Goal: Information Seeking & Learning: Learn about a topic

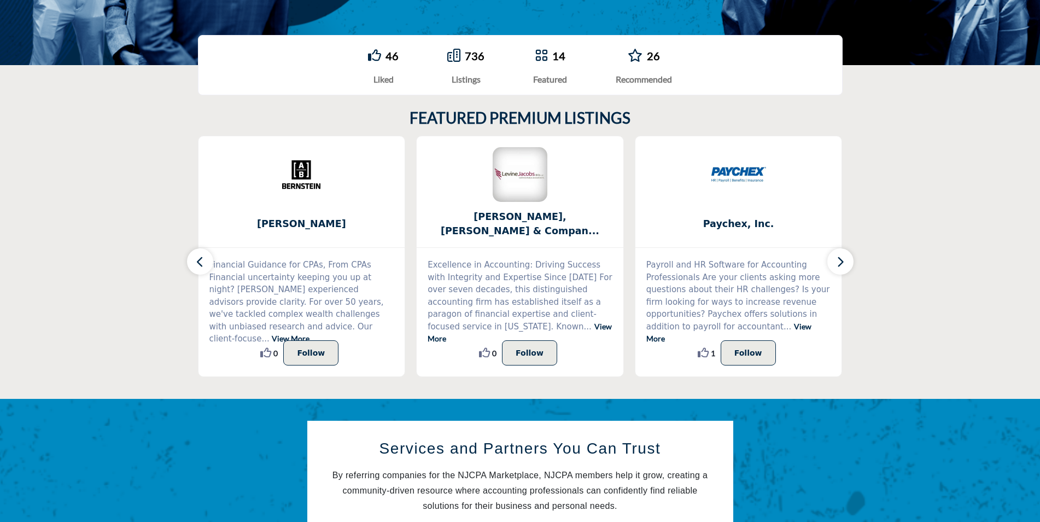
scroll to position [273, 0]
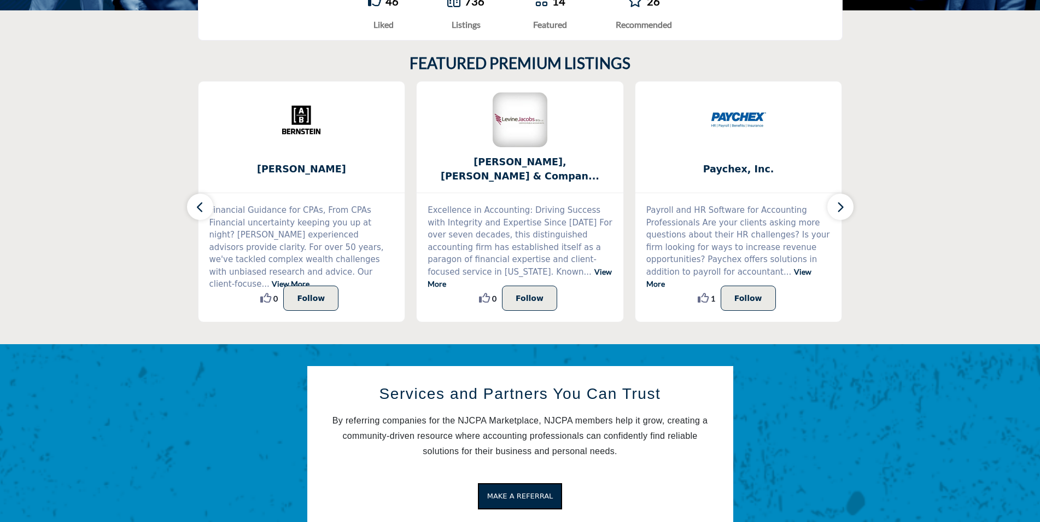
click at [482, 273] on link "View More" at bounding box center [520, 278] width 184 height 22
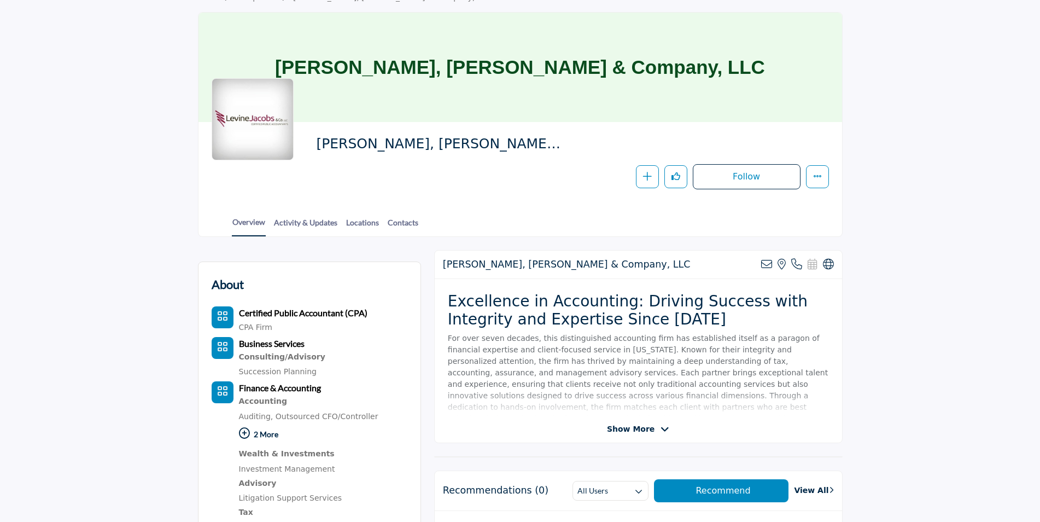
scroll to position [109, 0]
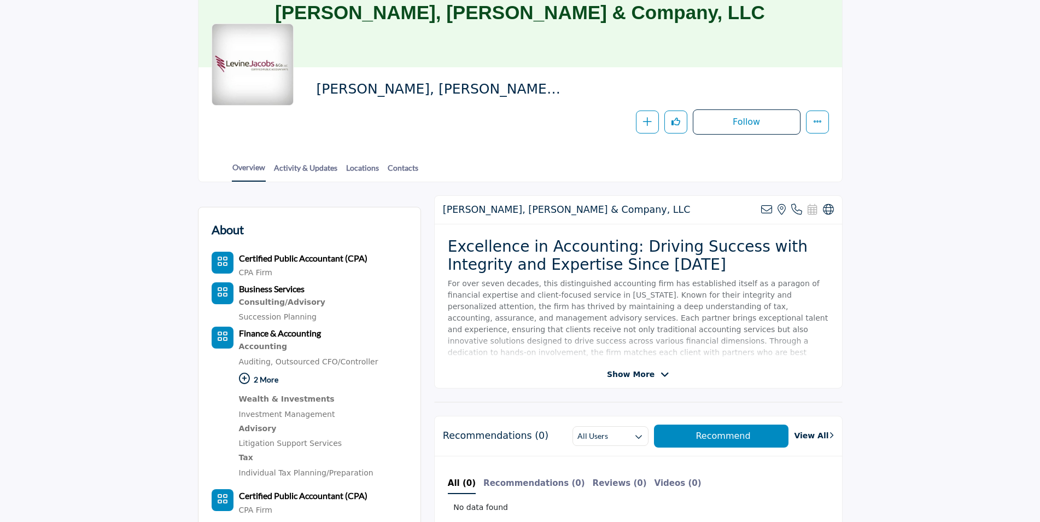
click at [660, 372] on icon at bounding box center [664, 375] width 9 height 10
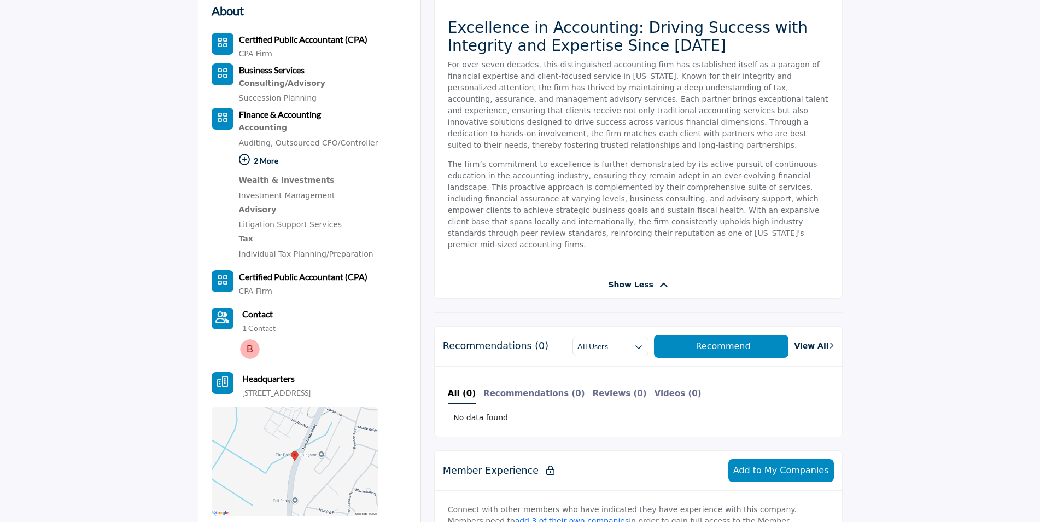
scroll to position [0, 0]
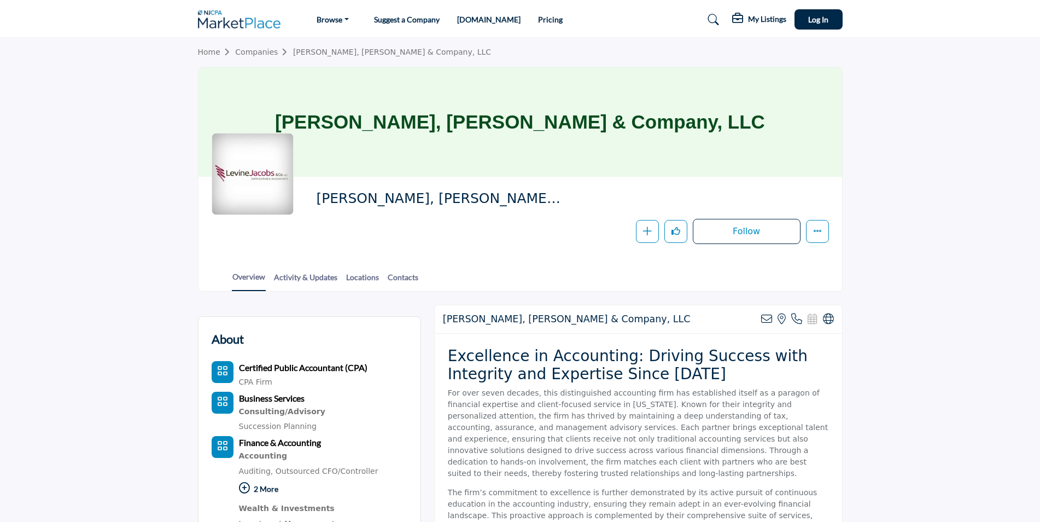
click at [294, 278] on link "Activity & Updates" at bounding box center [305, 280] width 65 height 19
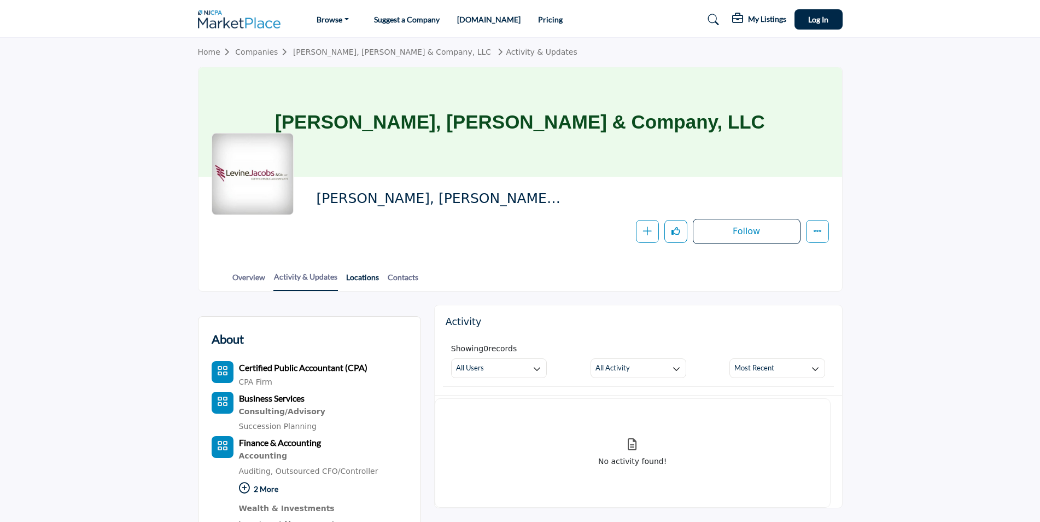
click at [359, 273] on link "Locations" at bounding box center [363, 280] width 34 height 19
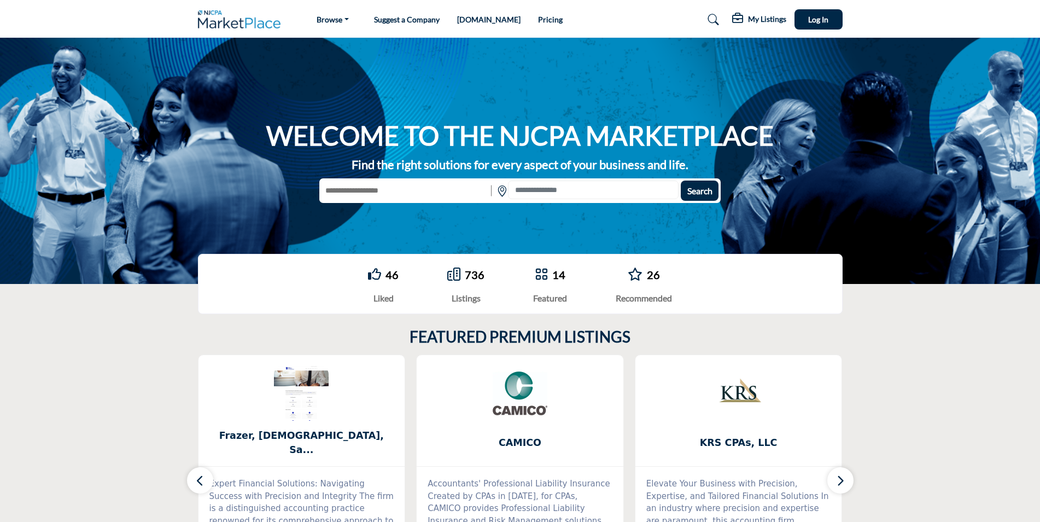
scroll to position [273, 0]
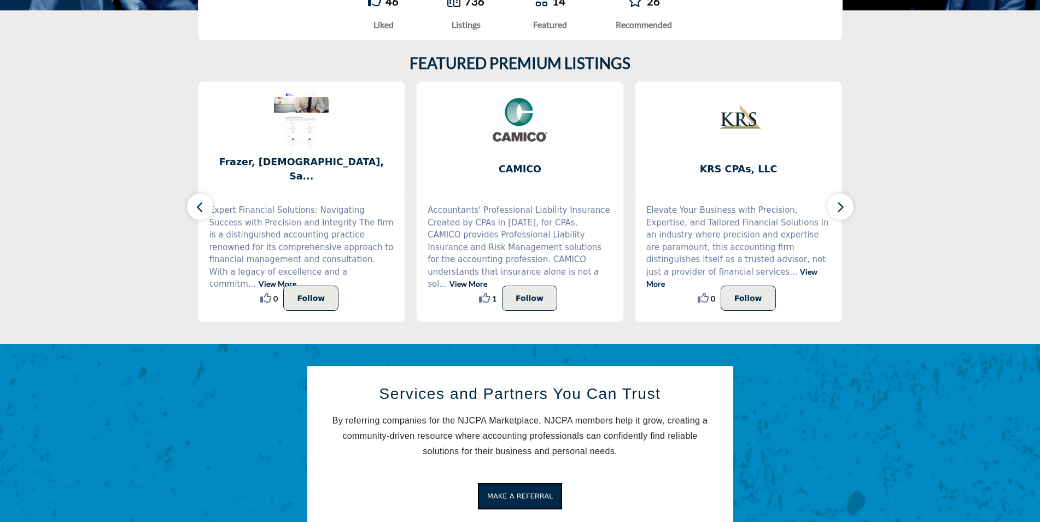
click at [196, 201] on icon "button" at bounding box center [200, 207] width 9 height 14
click at [197, 206] on icon "button" at bounding box center [200, 207] width 9 height 14
click at [267, 279] on link "View More" at bounding box center [278, 283] width 38 height 9
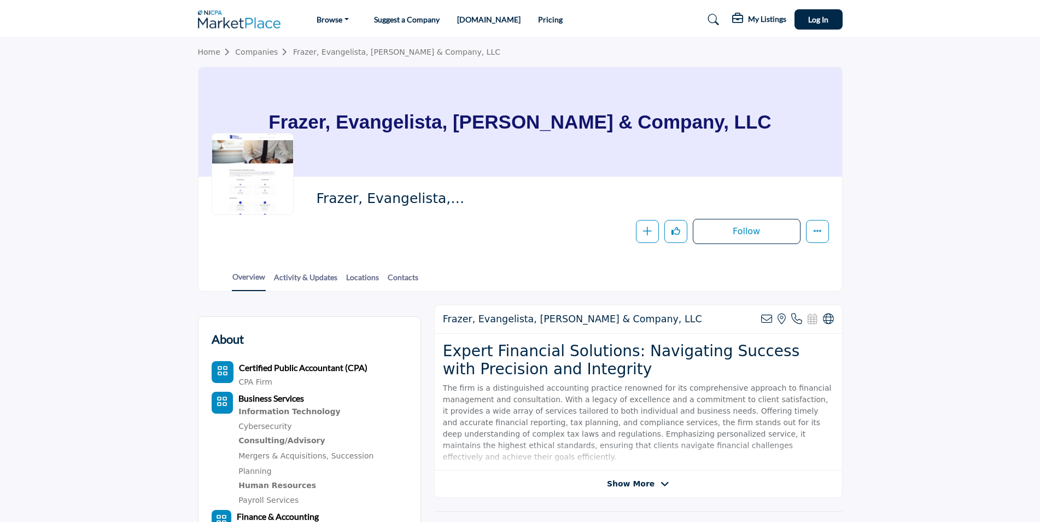
click at [664, 484] on icon at bounding box center [664, 484] width 9 height 10
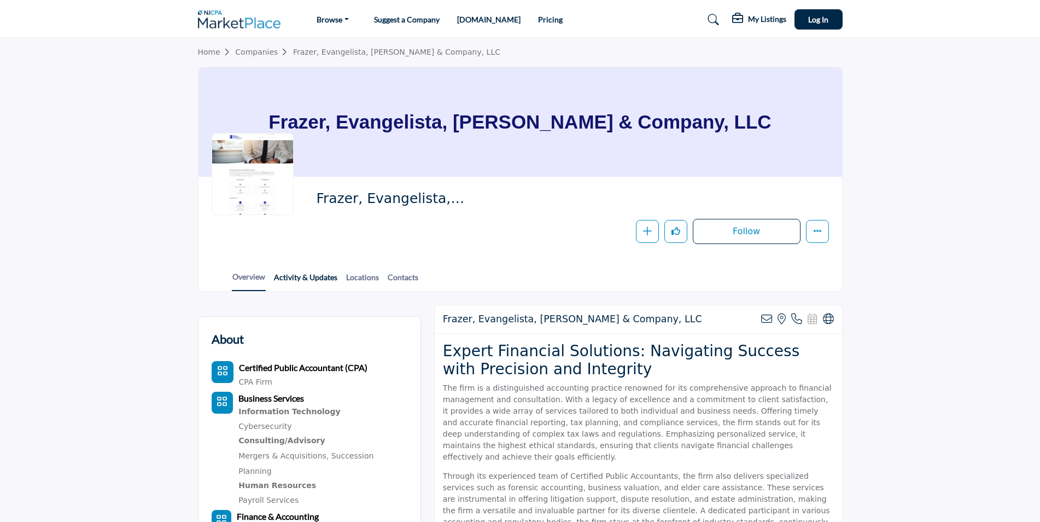
click at [319, 277] on link "Activity & Updates" at bounding box center [305, 280] width 65 height 19
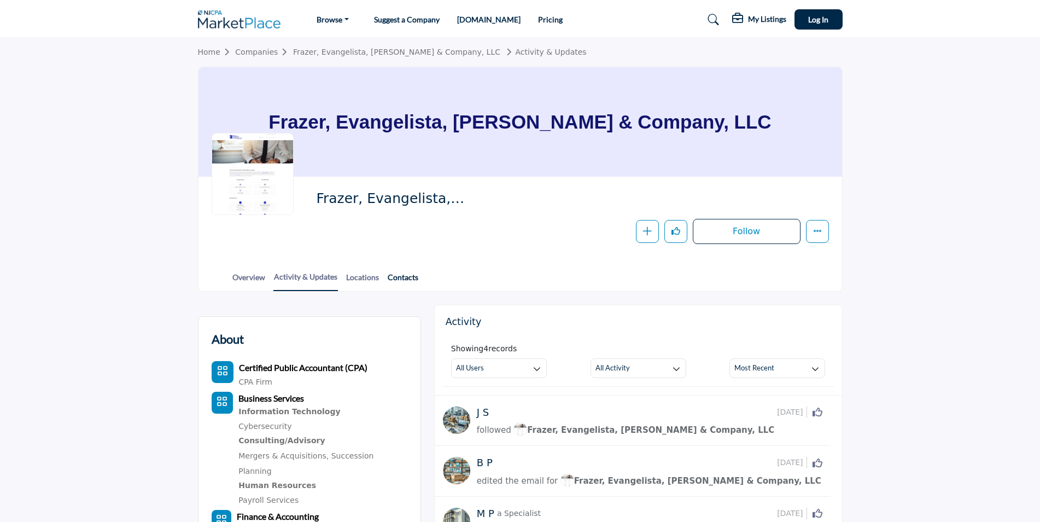
click at [401, 279] on link "Contacts" at bounding box center [403, 280] width 32 height 19
click at [272, 50] on link "Companies" at bounding box center [264, 52] width 58 height 9
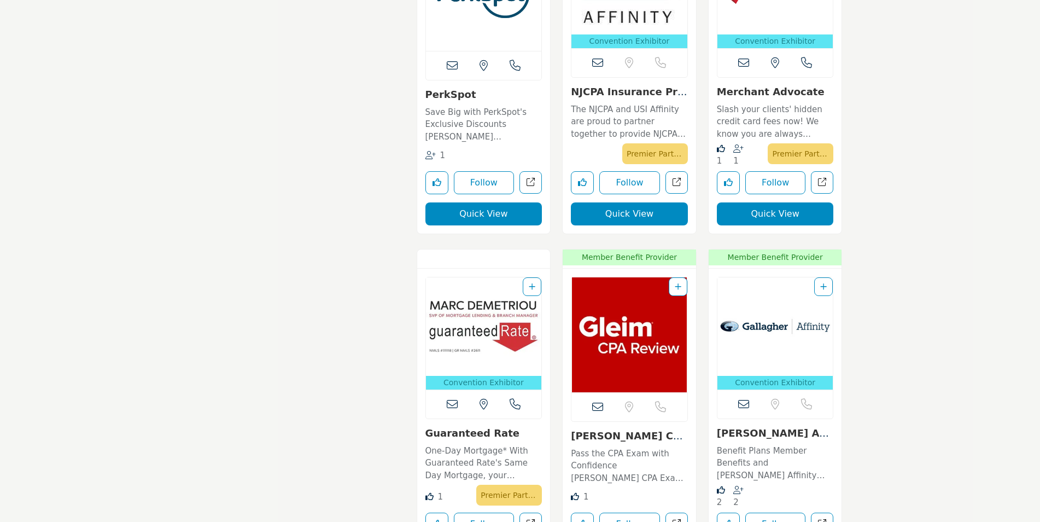
scroll to position [13723, 0]
